Goal: Check status: Check status

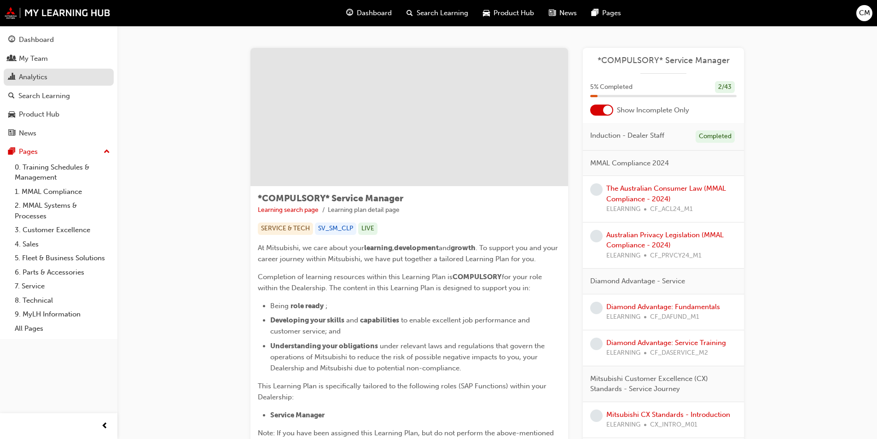
click at [22, 76] on div "Analytics" at bounding box center [33, 77] width 29 height 11
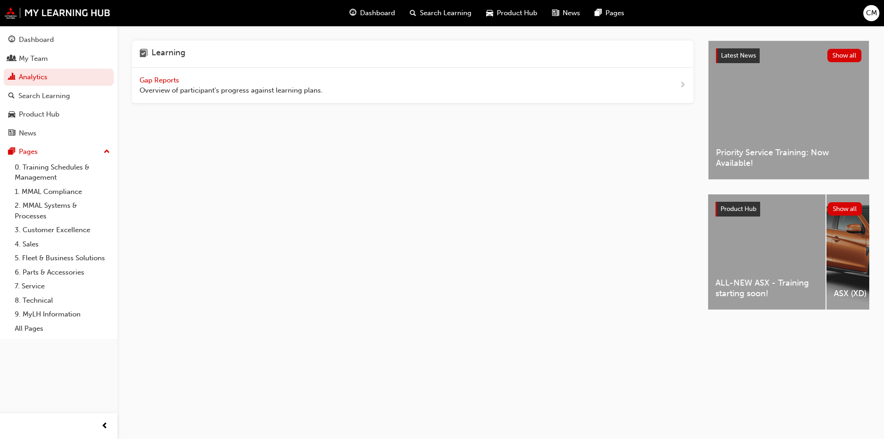
click at [165, 79] on span "Gap Reports" at bounding box center [159, 80] width 41 height 8
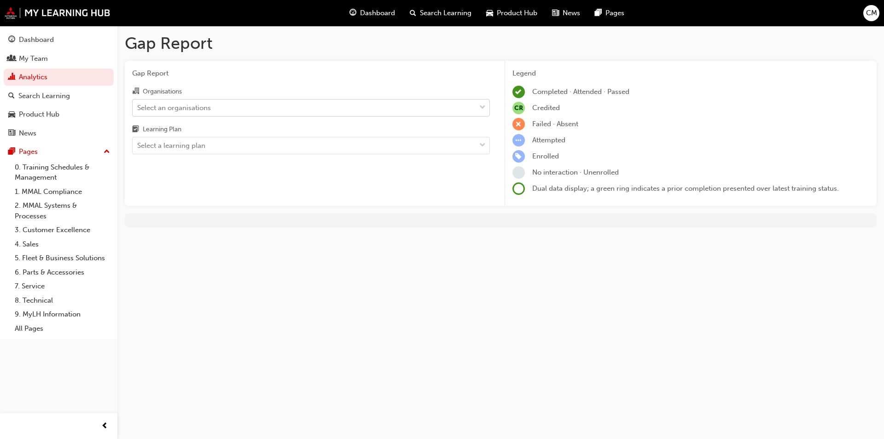
click at [483, 104] on span "down-icon" at bounding box center [482, 108] width 6 height 12
click at [138, 104] on input "Organisations Select an organisations" at bounding box center [137, 107] width 1 height 8
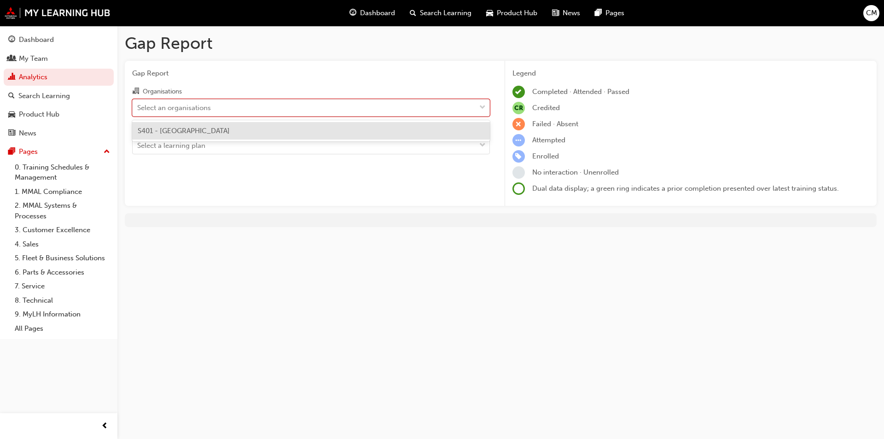
click at [231, 130] on div "S401 - [GEOGRAPHIC_DATA]" at bounding box center [311, 131] width 358 height 18
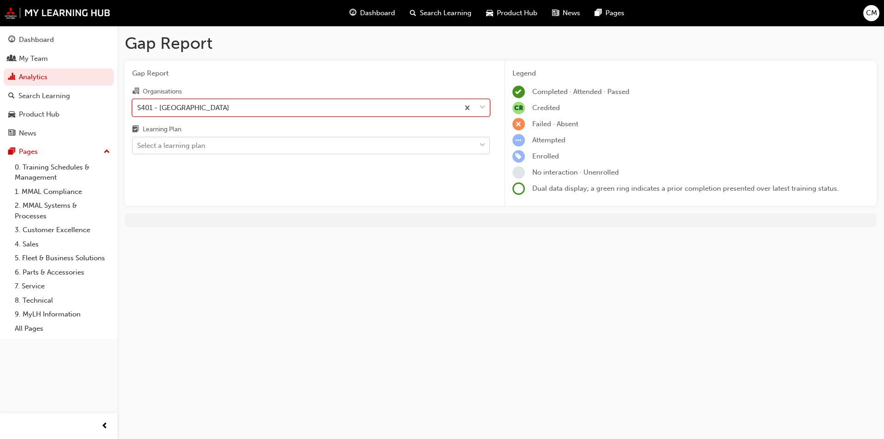
click at [485, 144] on span "down-icon" at bounding box center [482, 145] width 6 height 12
click at [138, 144] on input "Learning Plan Select a learning plan" at bounding box center [137, 145] width 1 height 8
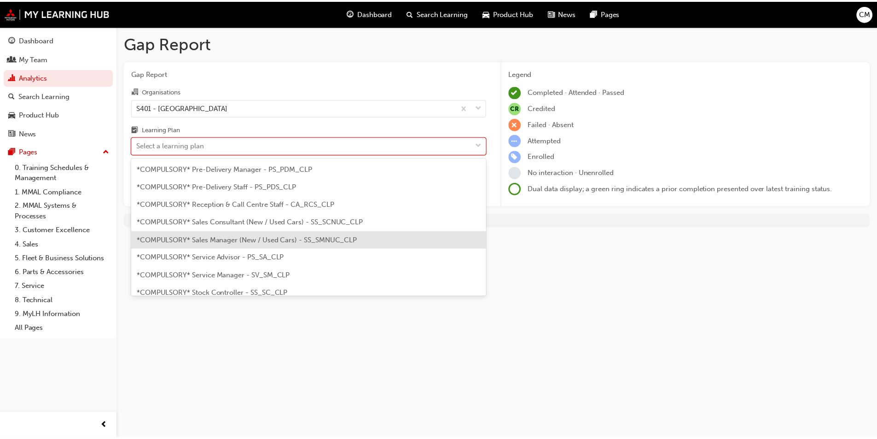
scroll to position [276, 0]
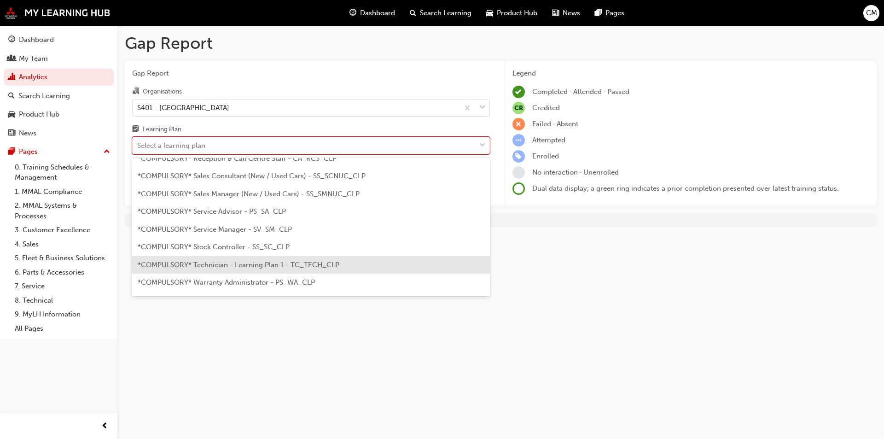
click at [283, 263] on span "*COMPULSORY* Technician - Learning Plan 1 - TC_TECH_CLP" at bounding box center [239, 265] width 202 height 8
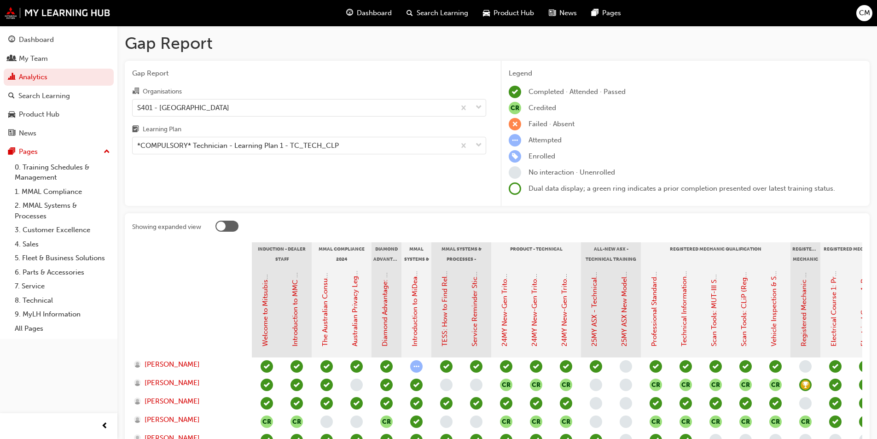
click at [223, 229] on div at bounding box center [220, 225] width 9 height 9
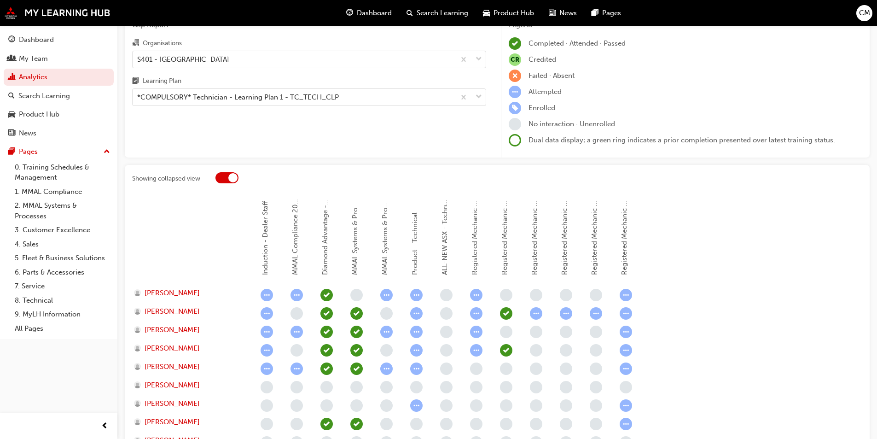
scroll to position [65, 0]
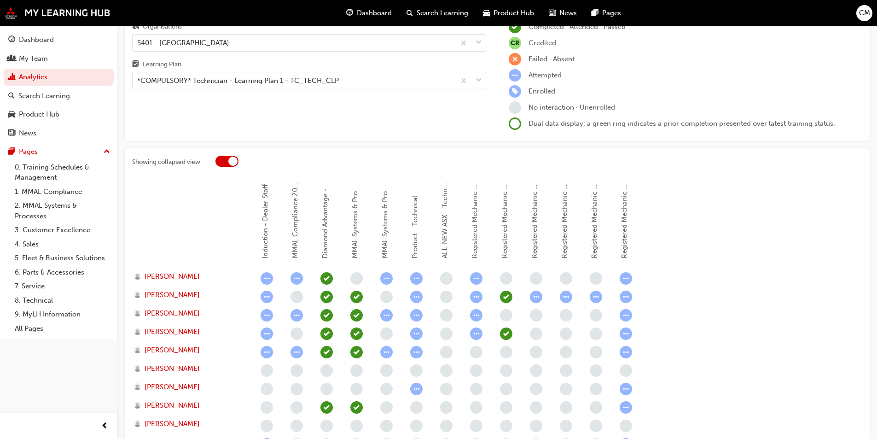
click at [516, 127] on span at bounding box center [515, 123] width 12 height 12
click at [515, 123] on span at bounding box center [515, 123] width 12 height 12
click at [230, 159] on div at bounding box center [232, 161] width 9 height 9
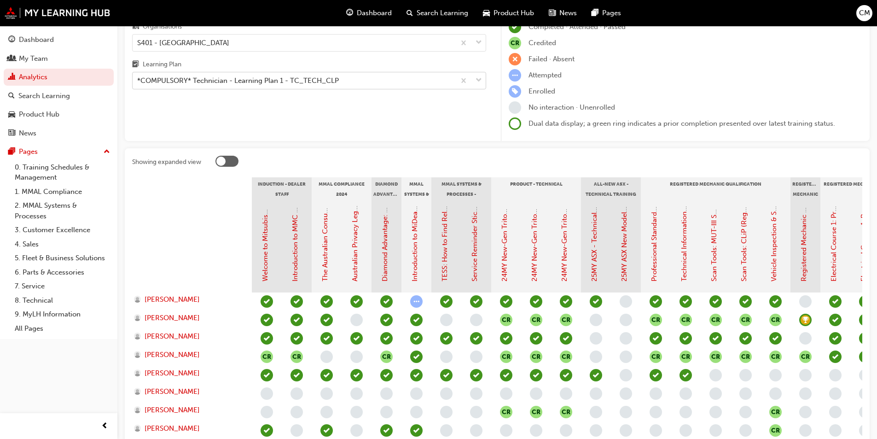
click at [479, 81] on span "down-icon" at bounding box center [479, 81] width 6 height 12
click at [138, 81] on input "Learning Plan *COMPULSORY* Technician - Learning Plan 1 - TC_TECH_CLP" at bounding box center [137, 80] width 1 height 8
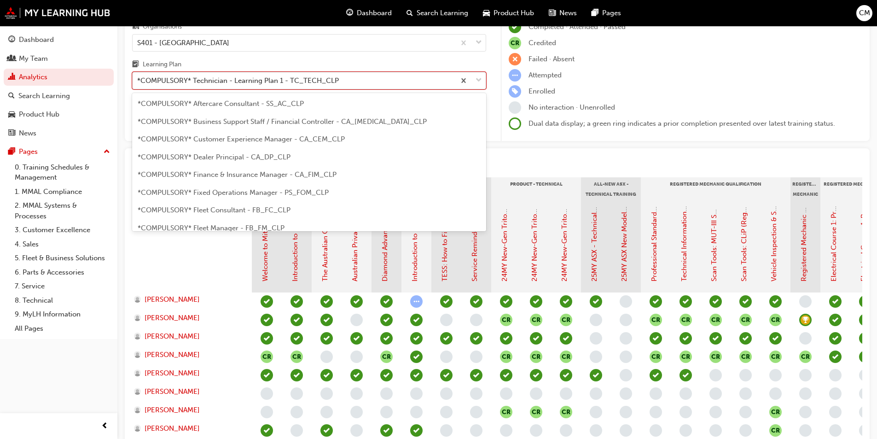
scroll to position [260, 0]
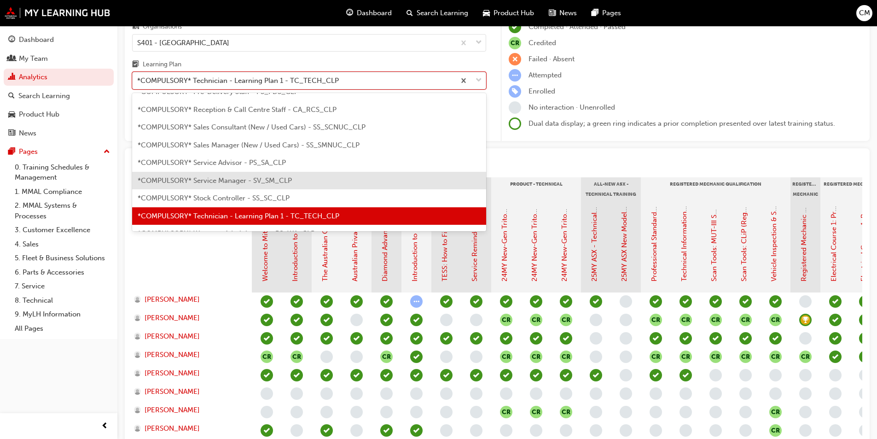
click at [234, 179] on span "*COMPULSORY* Service Manager - SV_SM_CLP" at bounding box center [215, 180] width 154 height 8
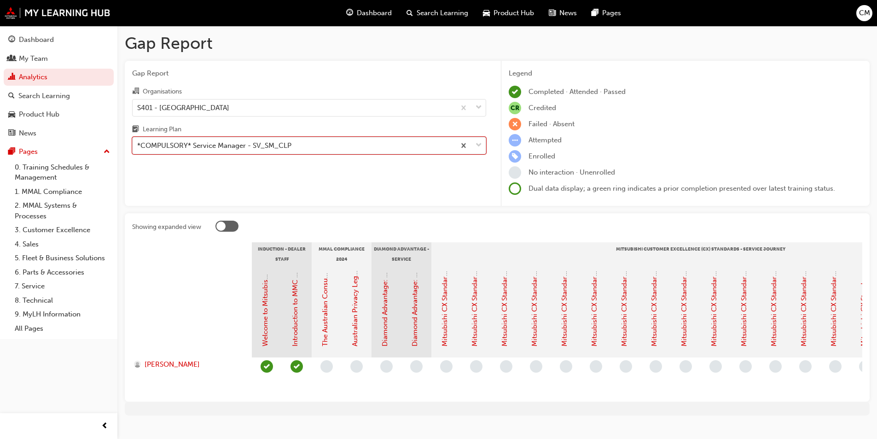
click at [480, 145] on span "down-icon" at bounding box center [479, 145] width 6 height 12
click at [138, 145] on input "Learning Plan option *COMPULSORY* Service Manager - SV_SM_CLP, selected. 0 resu…" at bounding box center [137, 145] width 1 height 8
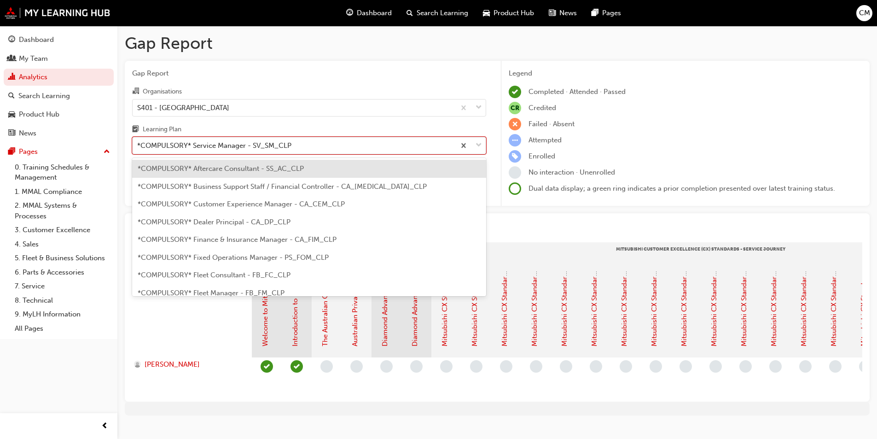
scroll to position [225, 0]
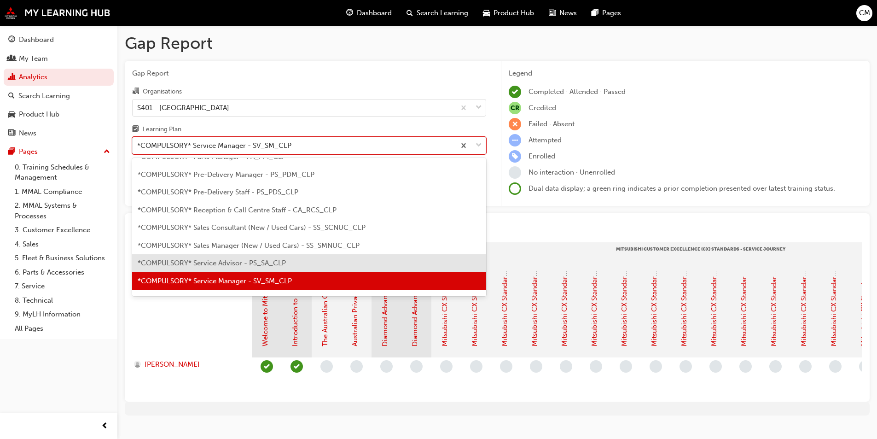
click at [220, 260] on span "*COMPULSORY* Service Advisor - PS_SA_CLP" at bounding box center [212, 263] width 148 height 8
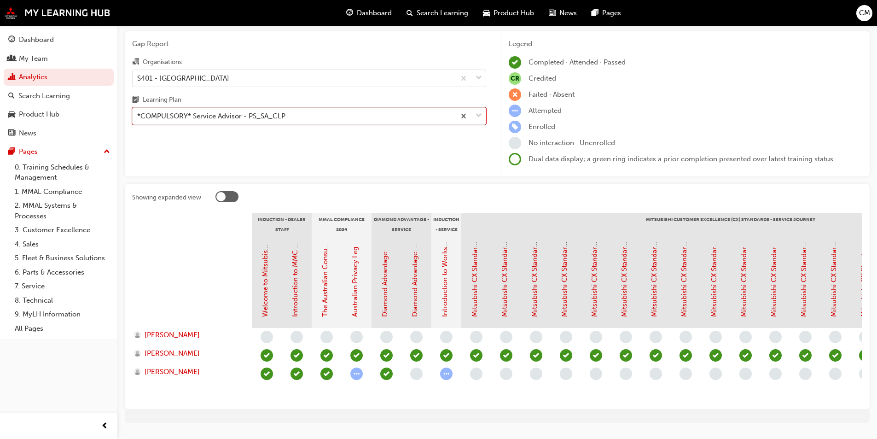
scroll to position [58, 0]
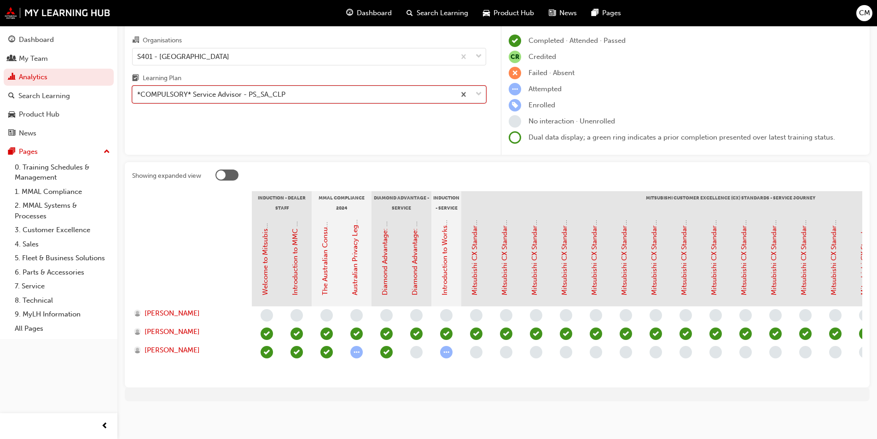
click at [478, 88] on span "down-icon" at bounding box center [479, 94] width 6 height 12
click at [138, 90] on input "Learning Plan option *COMPULSORY* Service Advisor - PS_SA_CLP, selected. 0 resu…" at bounding box center [137, 94] width 1 height 8
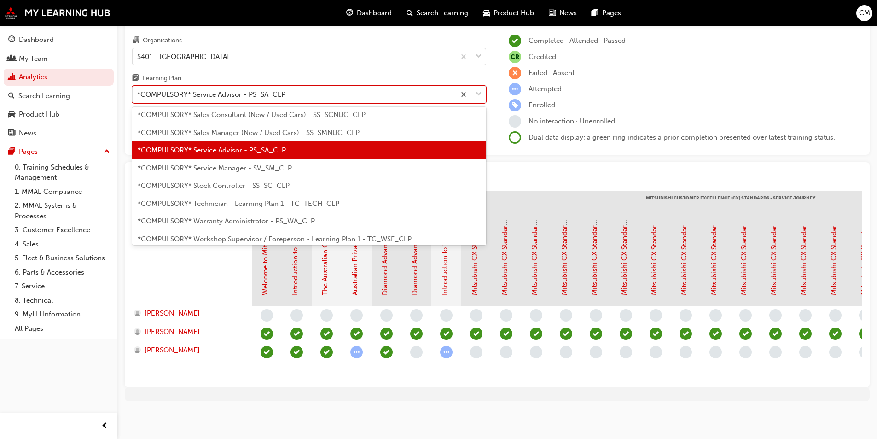
scroll to position [368, 0]
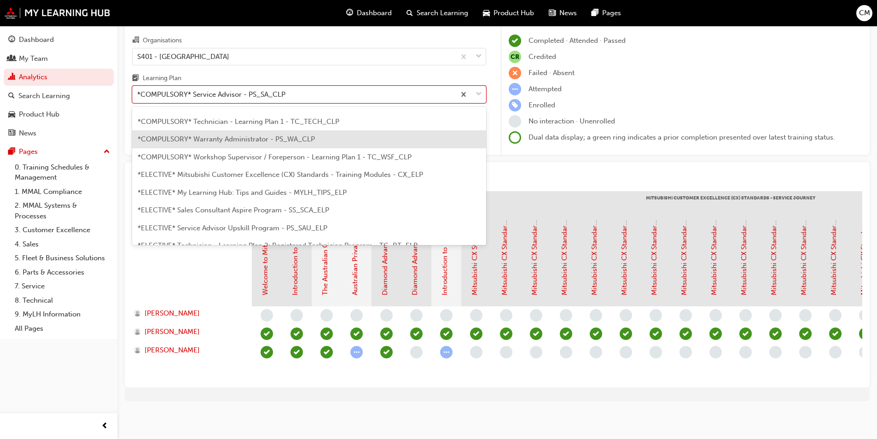
click at [254, 135] on span "*COMPULSORY* Warranty Administrator - PS_WA_CLP" at bounding box center [226, 139] width 177 height 8
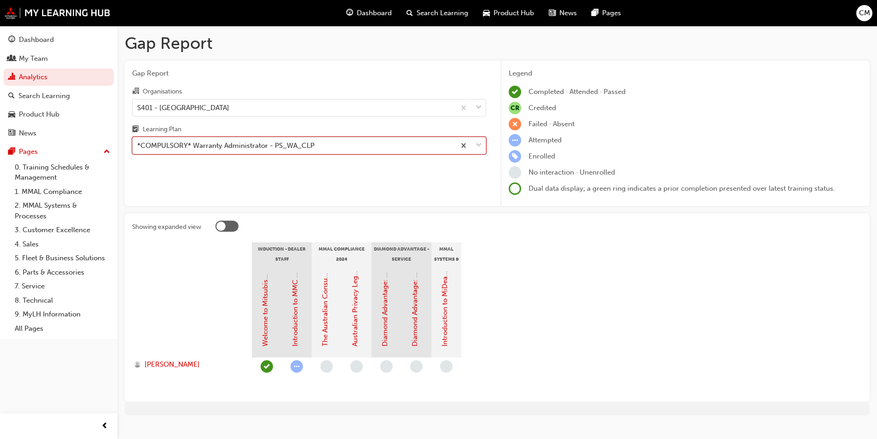
click at [480, 145] on span "down-icon" at bounding box center [479, 145] width 6 height 12
click at [138, 145] on input "Learning Plan option *COMPULSORY* Warranty Administrator - PS_WA_CLP, selected.…" at bounding box center [137, 145] width 1 height 8
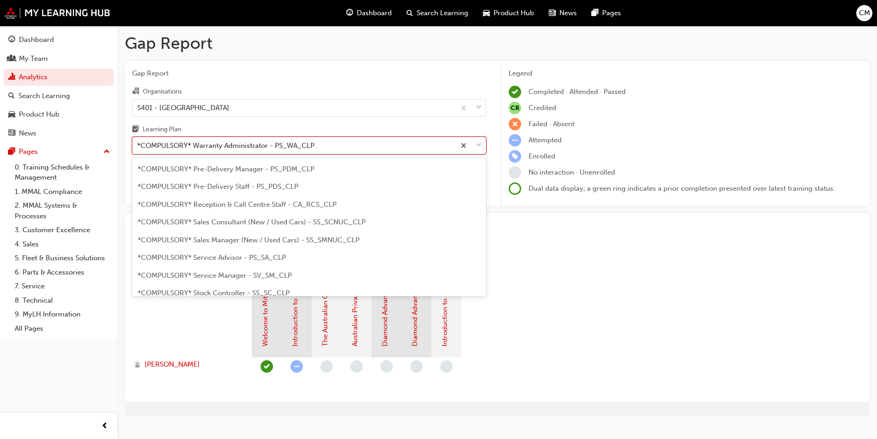
scroll to position [276, 0]
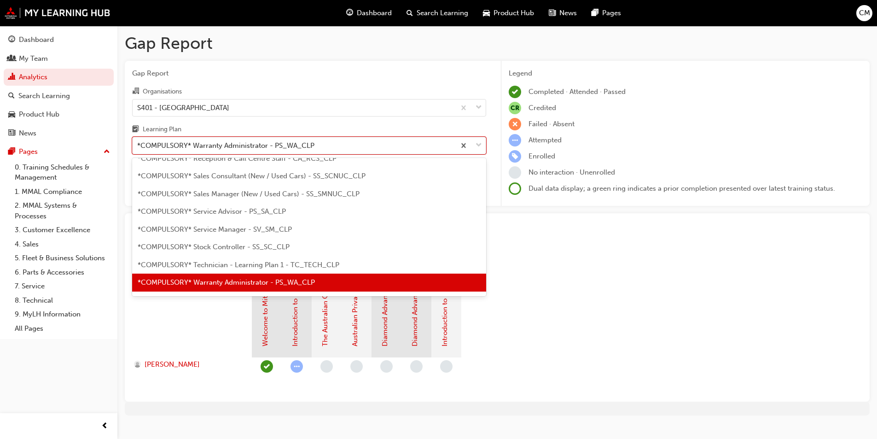
click at [258, 262] on span "*COMPULSORY* Technician - Learning Plan 1 - TC_TECH_CLP" at bounding box center [239, 265] width 202 height 8
